Goal: Transaction & Acquisition: Subscribe to service/newsletter

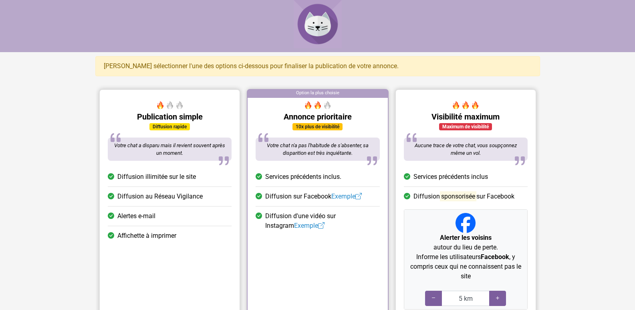
click at [147, 215] on span "Alertes e-mail" at bounding box center [136, 216] width 38 height 10
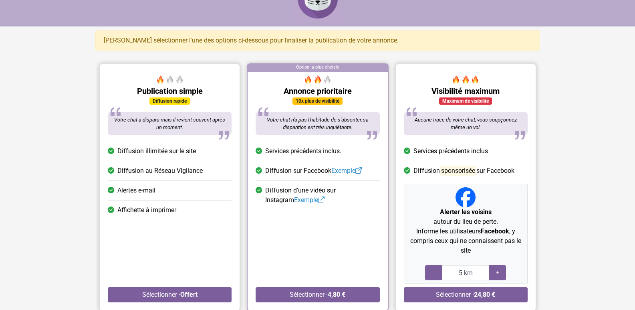
scroll to position [40, 0]
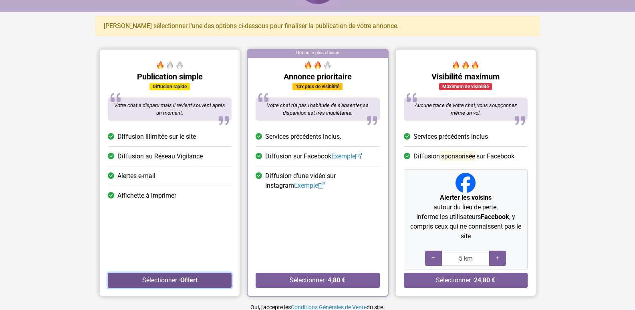
click at [185, 279] on strong "Offert" at bounding box center [188, 280] width 17 height 8
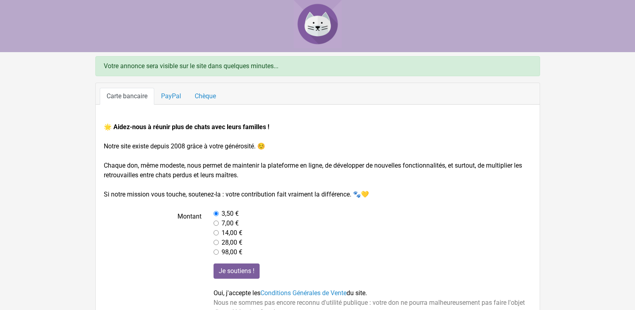
scroll to position [35, 0]
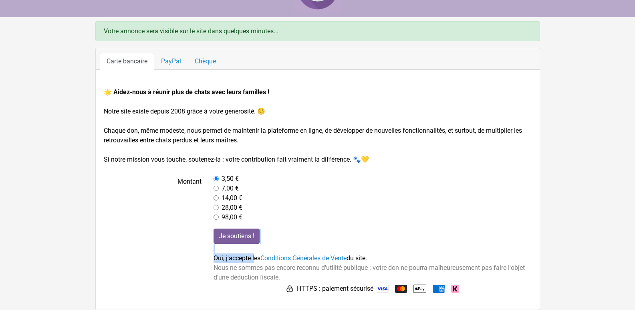
drag, startPoint x: 200, startPoint y: 257, endPoint x: 265, endPoint y: 262, distance: 65.5
click at [264, 262] on div "Je soutiens ! Oui, j'accepte les Conditions Générales de Vente du site. Nous ne…" at bounding box center [318, 261] width 440 height 67
click at [398, 244] on div "Je soutiens ! Oui, j'accepte les Conditions Générales de Vente du site. Nous ne…" at bounding box center [373, 261] width 330 height 67
